Goal: Complete Application Form: Complete application form

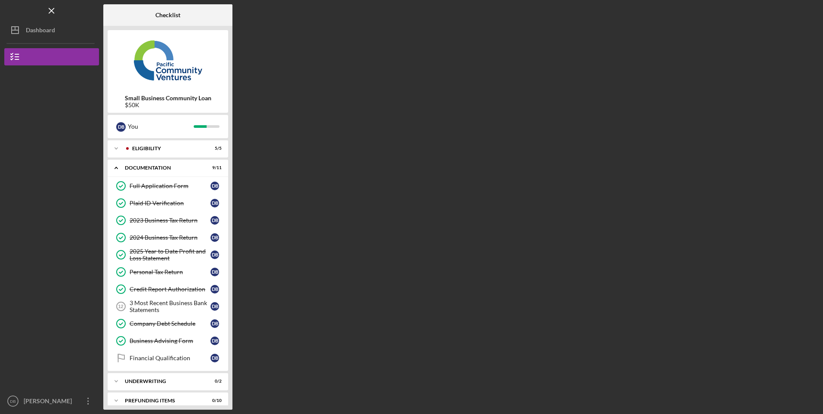
click at [152, 308] on div "3 Most Recent Business Bank Statements" at bounding box center [170, 307] width 81 height 14
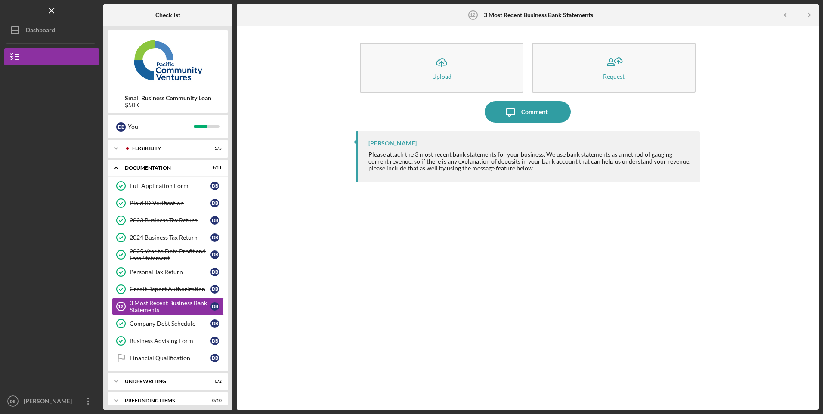
click at [409, 77] on button "Icon/Upload Upload" at bounding box center [442, 68] width 164 height 50
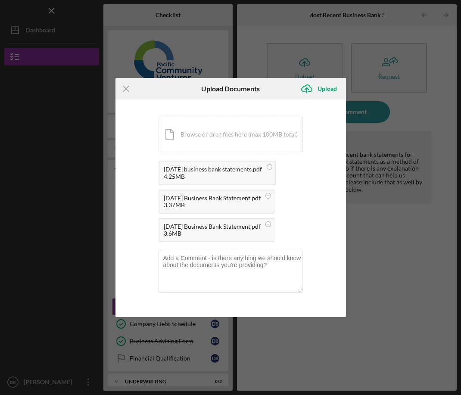
click at [324, 90] on div "Upload" at bounding box center [326, 88] width 19 height 17
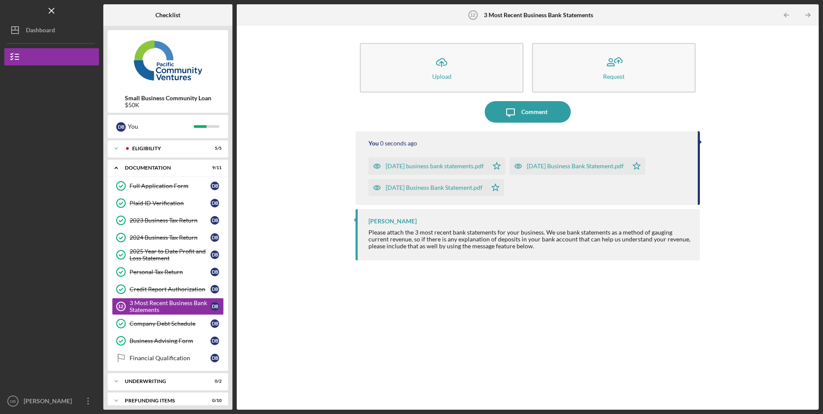
click at [152, 144] on div "Icon/Expander Eligibility 5 / 5" at bounding box center [168, 148] width 121 height 17
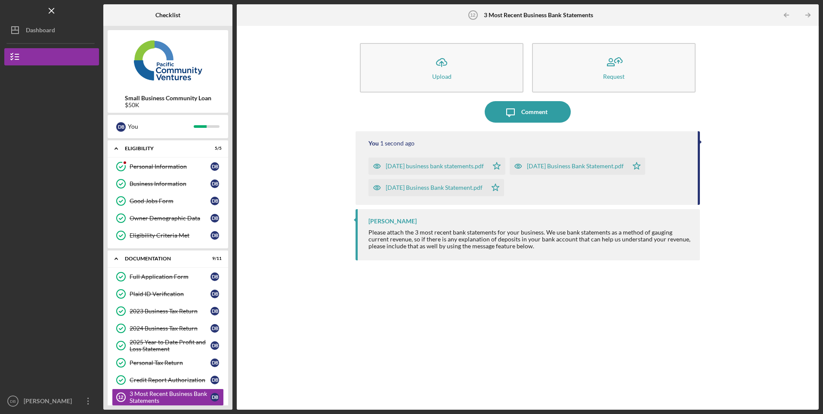
click at [130, 167] on icon "Personal Information" at bounding box center [121, 167] width 22 height 22
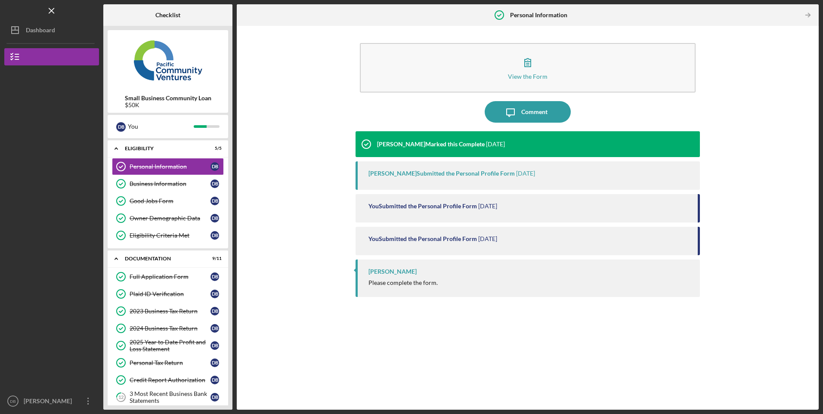
click at [161, 395] on div "3 Most Recent Business Bank Statements" at bounding box center [170, 397] width 81 height 14
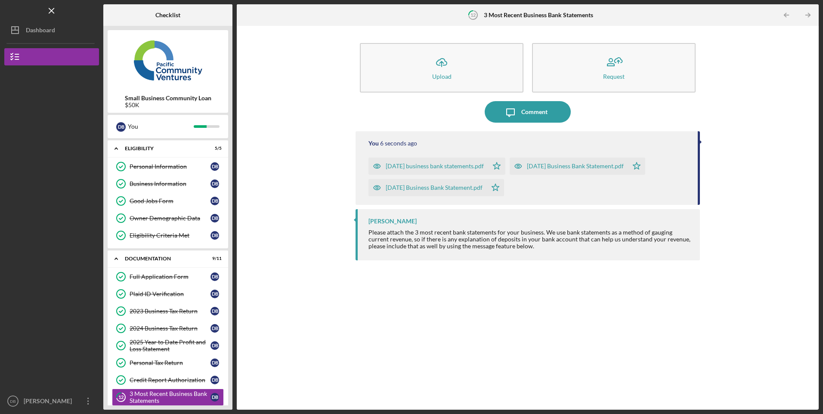
click at [545, 113] on div "Comment" at bounding box center [534, 112] width 26 height 22
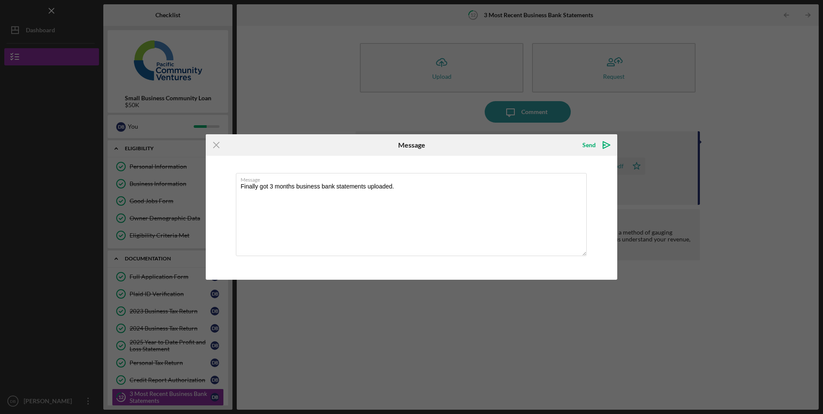
type textarea "Finally got 3 months business bank statements uploaded."
click at [595, 145] on div "Send" at bounding box center [588, 144] width 13 height 17
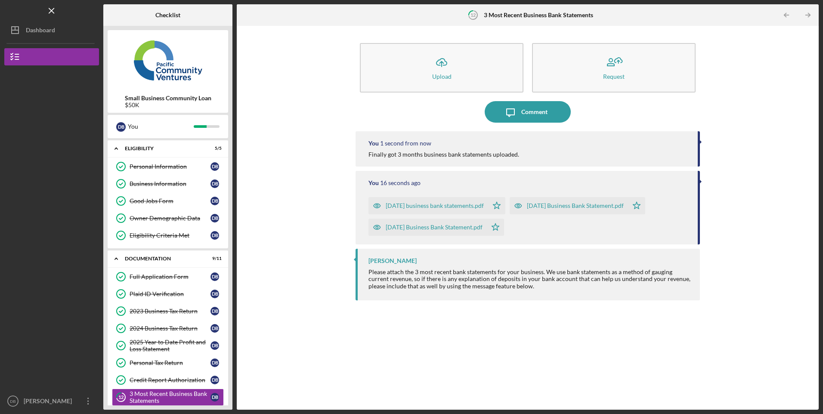
scroll to position [99, 0]
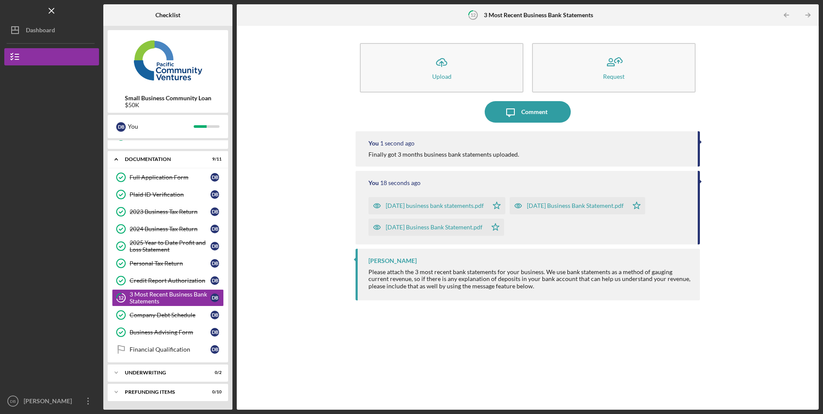
click at [26, 401] on div "[PERSON_NAME]" at bounding box center [50, 402] width 56 height 19
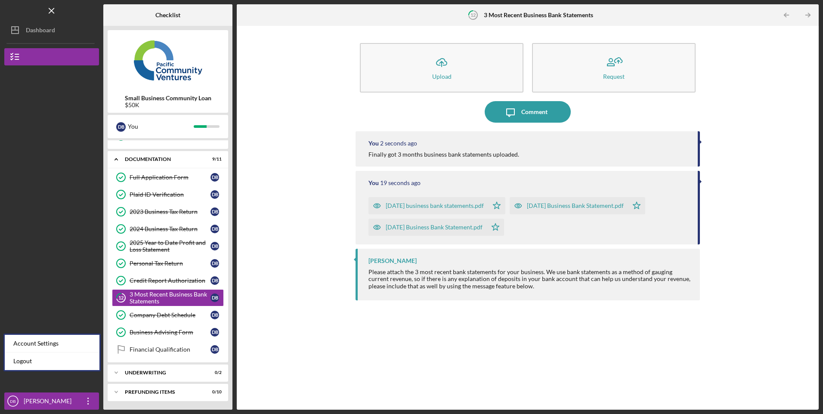
click at [23, 360] on link "Logout" at bounding box center [52, 362] width 95 height 18
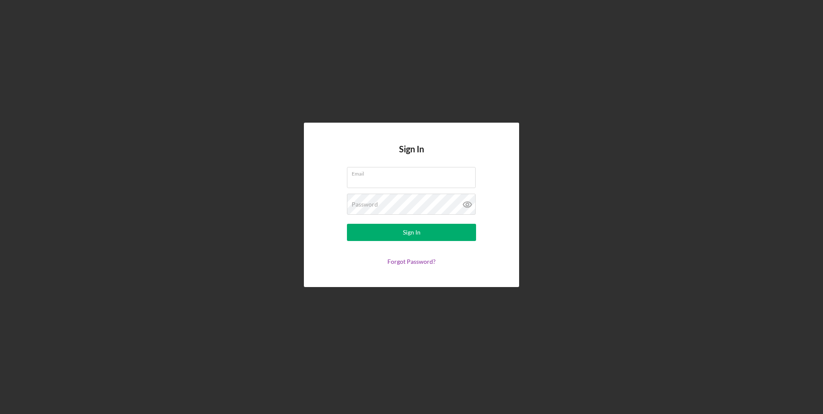
type input "[EMAIL_ADDRESS][DOMAIN_NAME]"
